Goal: Information Seeking & Learning: Learn about a topic

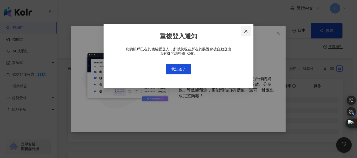
click at [243, 32] on span "Close" at bounding box center [246, 31] width 10 height 4
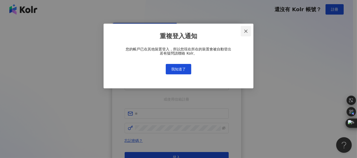
click at [246, 31] on div "重複登入通知 您的帳戶已在其他裝置登入，所以您現在所在的裝置會被自動登出 若有疑問請聯絡 Kolr。 我知道了" at bounding box center [178, 79] width 357 height 158
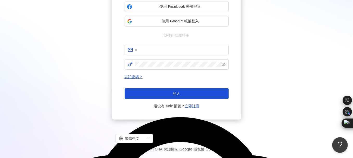
scroll to position [12, 0]
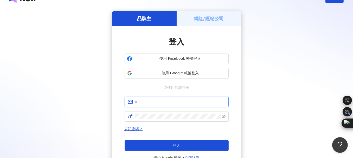
click at [147, 104] on input "text" at bounding box center [180, 102] width 91 height 6
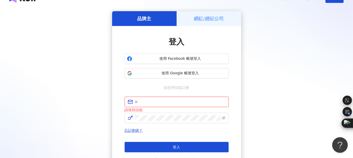
type input "**********"
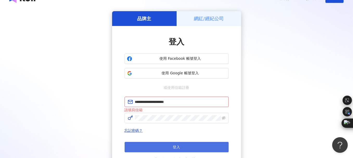
click at [172, 149] on button "登入" at bounding box center [177, 147] width 104 height 10
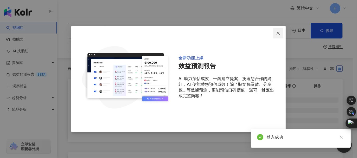
click at [279, 32] on icon "close" at bounding box center [278, 33] width 4 height 4
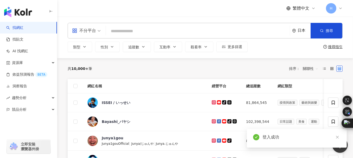
click at [305, 34] on div "日本" at bounding box center [301, 30] width 18 height 15
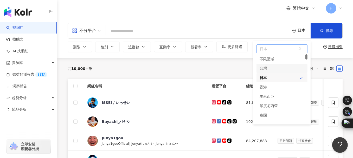
click at [279, 67] on div "台灣" at bounding box center [282, 68] width 51 height 9
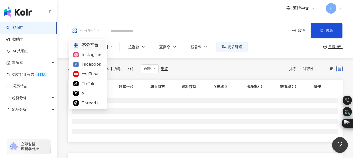
click at [95, 31] on div "不分平台" at bounding box center [84, 31] width 24 height 8
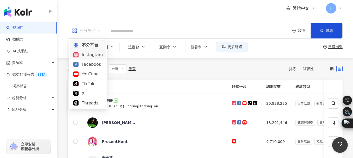
click at [93, 54] on div "Instagram" at bounding box center [87, 55] width 29 height 7
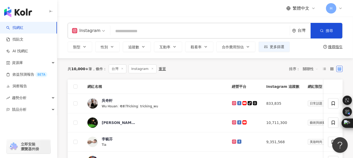
click at [123, 28] on input "search" at bounding box center [201, 31] width 176 height 10
paste input "**********"
type input "**********"
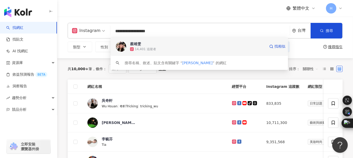
click at [160, 43] on span "蔡靖雯" at bounding box center [197, 43] width 135 height 5
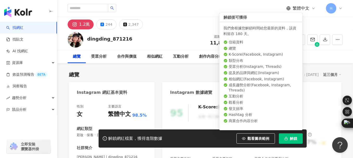
click at [292, 140] on span "解鎖" at bounding box center [293, 139] width 7 height 4
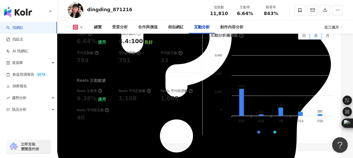
scroll to position [1120, 0]
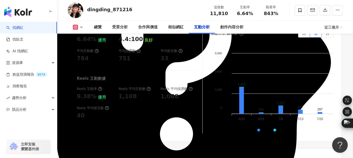
drag, startPoint x: 140, startPoint y: 117, endPoint x: 161, endPoint y: 124, distance: 22.9
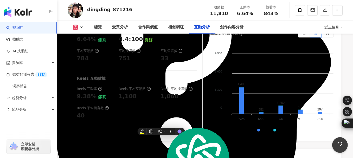
copy div "Reels 平均觀看數 99,510"
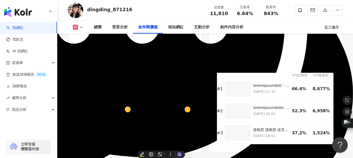
scroll to position [599, 0]
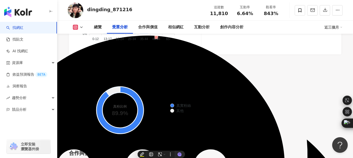
click at [21, 28] on link "找網紅" at bounding box center [14, 27] width 17 height 5
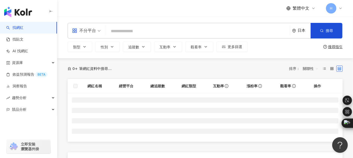
click at [303, 32] on div "日本" at bounding box center [304, 30] width 13 height 4
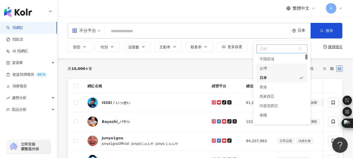
click at [269, 71] on div "台灣" at bounding box center [282, 68] width 51 height 9
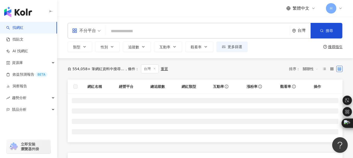
click at [92, 29] on div "不分平台" at bounding box center [84, 31] width 24 height 8
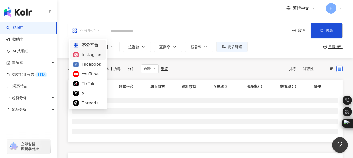
click at [90, 54] on div "Instagram" at bounding box center [87, 55] width 29 height 7
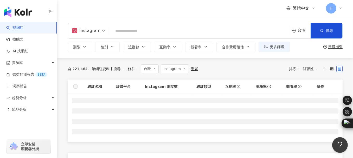
click at [129, 30] on input "search" at bounding box center [201, 31] width 176 height 10
paste input "****"
type input "****"
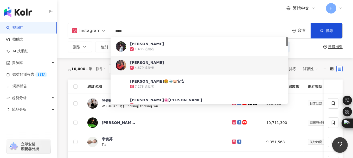
scroll to position [26, 0]
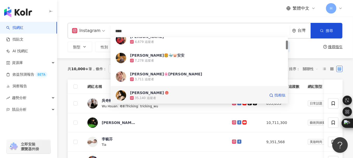
click at [145, 94] on div "仲安 landershuk" at bounding box center [147, 92] width 34 height 5
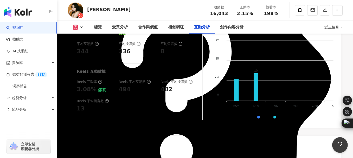
scroll to position [1146, 0]
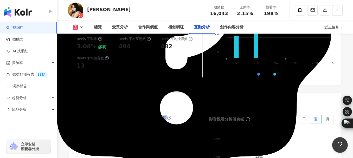
drag, startPoint x: 139, startPoint y: 86, endPoint x: 165, endPoint y: 94, distance: 26.9
click at [165, 115] on div "Reels 平均觀看數 31,775" at bounding box center [167, 122] width 57 height 14
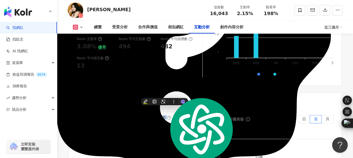
copy div "Reels 平均觀看數 31,775"
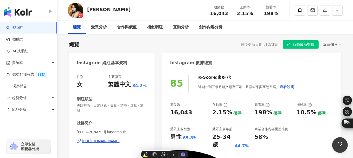
scroll to position [0, 0]
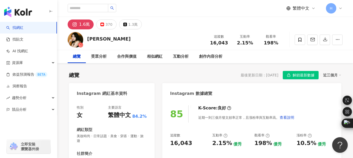
click at [22, 28] on link "找網紅" at bounding box center [14, 27] width 17 height 5
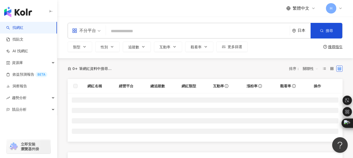
click at [126, 30] on input "search" at bounding box center [198, 31] width 180 height 10
click at [98, 33] on span "不分平台" at bounding box center [86, 31] width 29 height 8
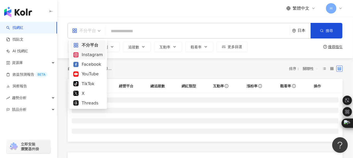
click at [94, 57] on div "Instagram" at bounding box center [87, 55] width 29 height 7
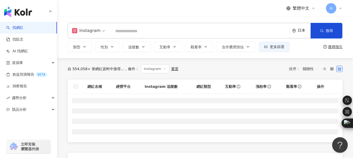
click at [299, 34] on div "日本" at bounding box center [301, 30] width 18 height 15
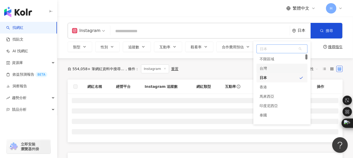
click at [276, 69] on div "台灣" at bounding box center [282, 68] width 51 height 9
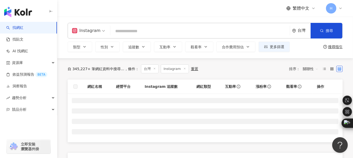
click at [123, 30] on input "search" at bounding box center [201, 31] width 176 height 10
paste input "*****"
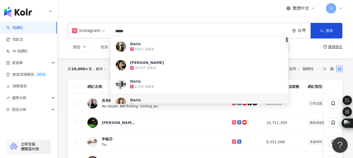
drag, startPoint x: 125, startPoint y: 32, endPoint x: 111, endPoint y: 30, distance: 14.7
click at [113, 30] on input "*****" at bounding box center [201, 31] width 176 height 10
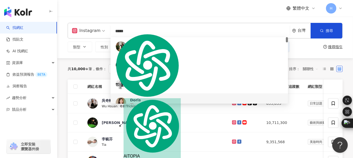
paste input "**********"
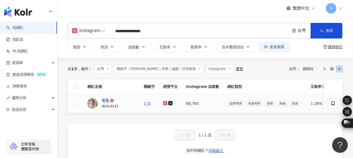
type input "**********"
click at [104, 101] on div "毛毛" at bounding box center [105, 100] width 7 height 5
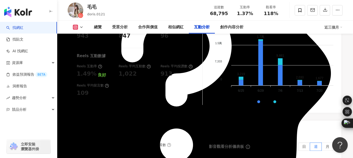
scroll to position [1120, 0]
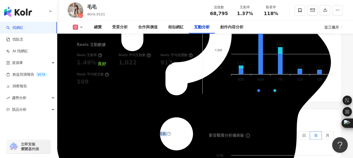
drag, startPoint x: 139, startPoint y: 107, endPoint x: 158, endPoint y: 111, distance: 19.3
click at [158, 132] on div "Reels 平均觀看數 80,949" at bounding box center [167, 139] width 57 height 14
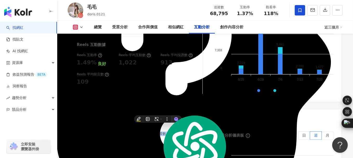
copy div "Reels 平均觀看數 80,949"
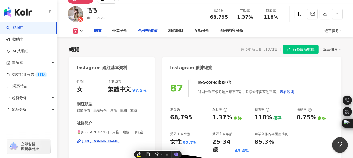
scroll to position [0, 0]
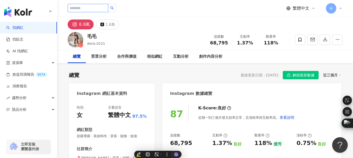
click at [97, 8] on input "search" at bounding box center [88, 8] width 41 height 8
type input "**"
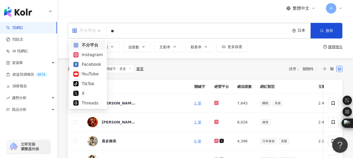
click at [91, 32] on div "不分平台" at bounding box center [84, 31] width 24 height 8
click at [95, 52] on div "Instagram" at bounding box center [87, 55] width 29 height 7
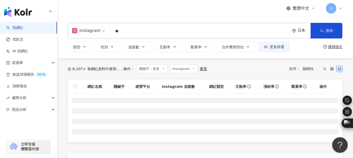
click at [303, 28] on div "日本" at bounding box center [304, 30] width 13 height 4
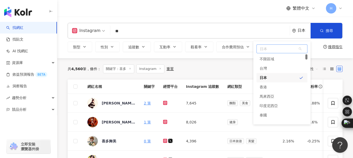
click at [278, 68] on div "台灣" at bounding box center [282, 68] width 51 height 9
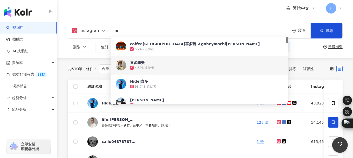
click at [307, 49] on div "類型 性別 追蹤數 互動率 觀看率 合作費用預估 更多篩選 搜尋指引" at bounding box center [205, 47] width 275 height 10
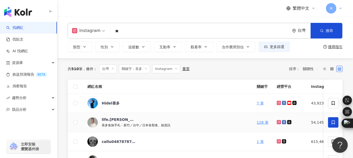
click at [122, 118] on span "life.adrian" at bounding box center [119, 119] width 34 height 5
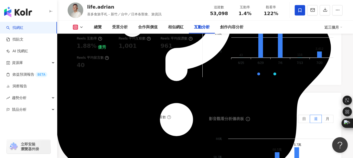
scroll to position [1146, 0]
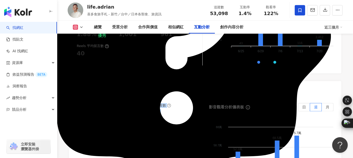
drag, startPoint x: 140, startPoint y: 85, endPoint x: 161, endPoint y: 93, distance: 23.1
click at [161, 103] on div "Reels 平均觀看數 64,791" at bounding box center [167, 110] width 57 height 14
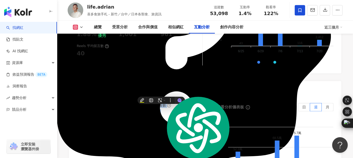
copy div "Reels 平均觀看數 64,791"
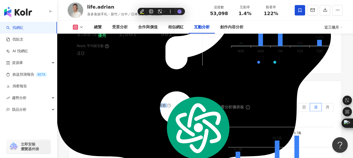
scroll to position [1250, 0]
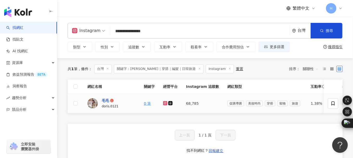
click at [104, 101] on div "毛毛" at bounding box center [105, 100] width 7 height 5
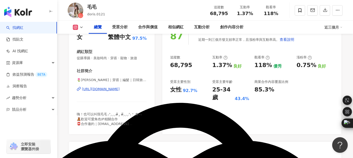
click at [104, 90] on div "https://www.instagram.com/doris.0121/" at bounding box center [101, 89] width 38 height 5
